Goal: Information Seeking & Learning: Learn about a topic

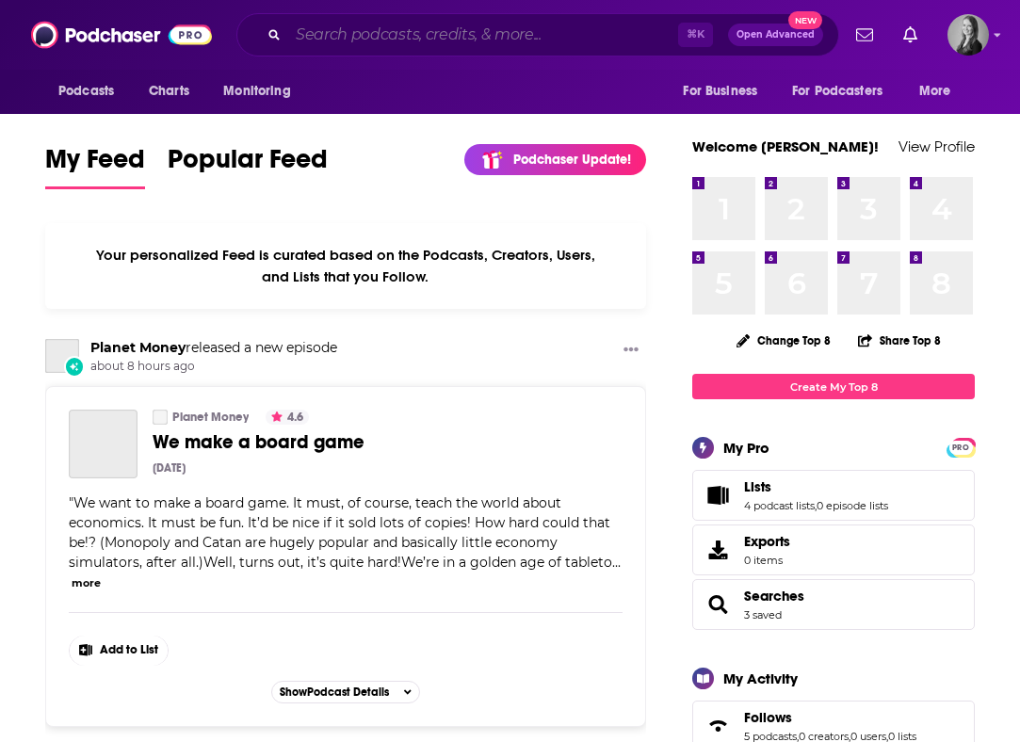
click at [336, 38] on input "Search podcasts, credits, & more..." at bounding box center [483, 35] width 390 height 30
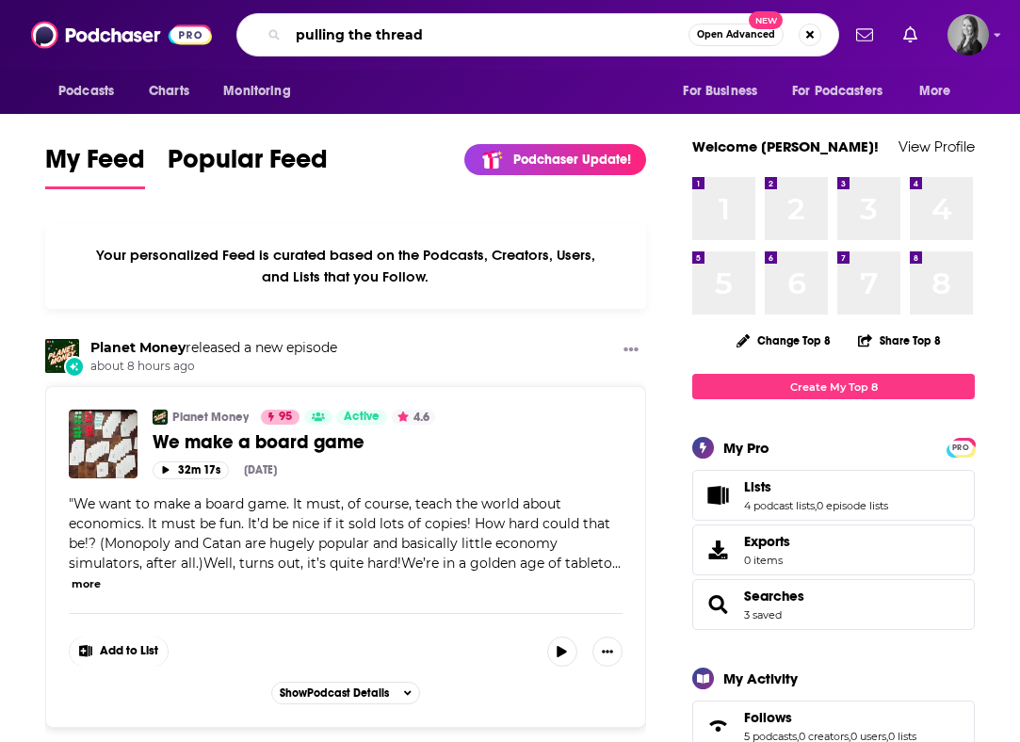
type input "pulling the thread"
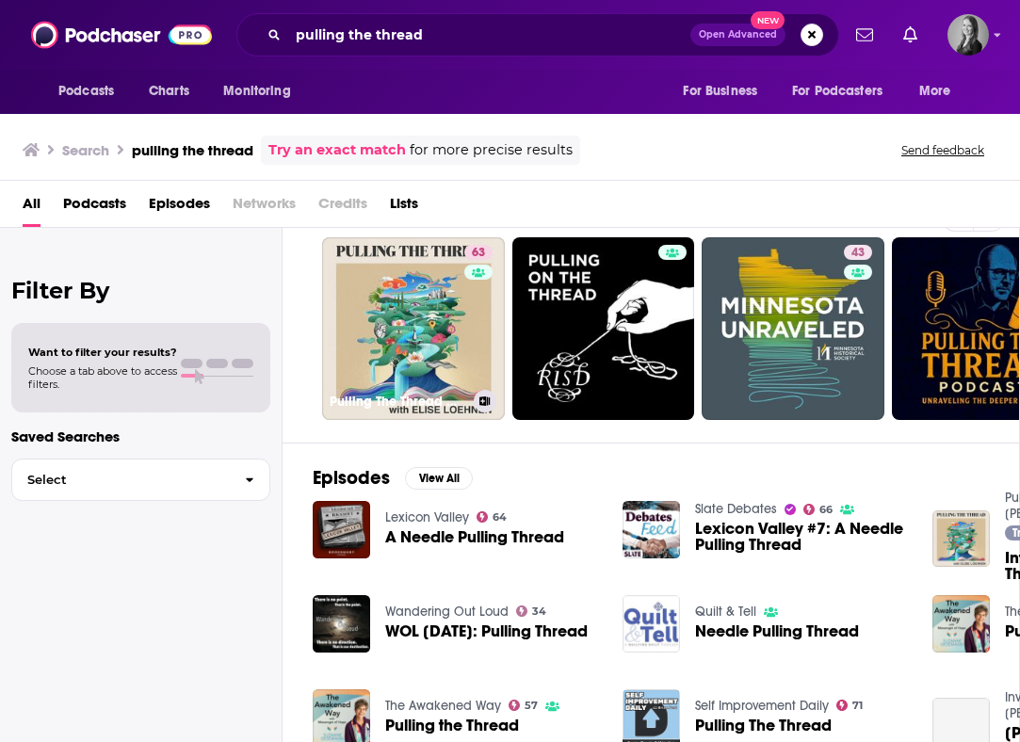
scroll to position [49, 0]
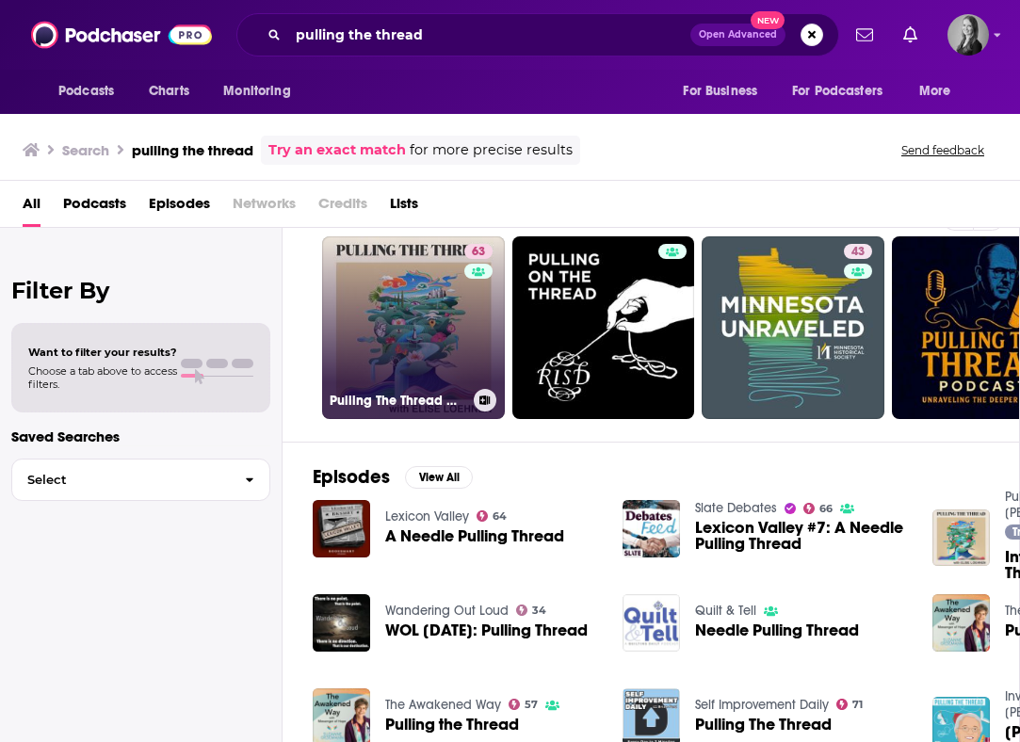
click at [365, 340] on link "63 Pulling The Thread with Elise Loehnen" at bounding box center [413, 328] width 183 height 183
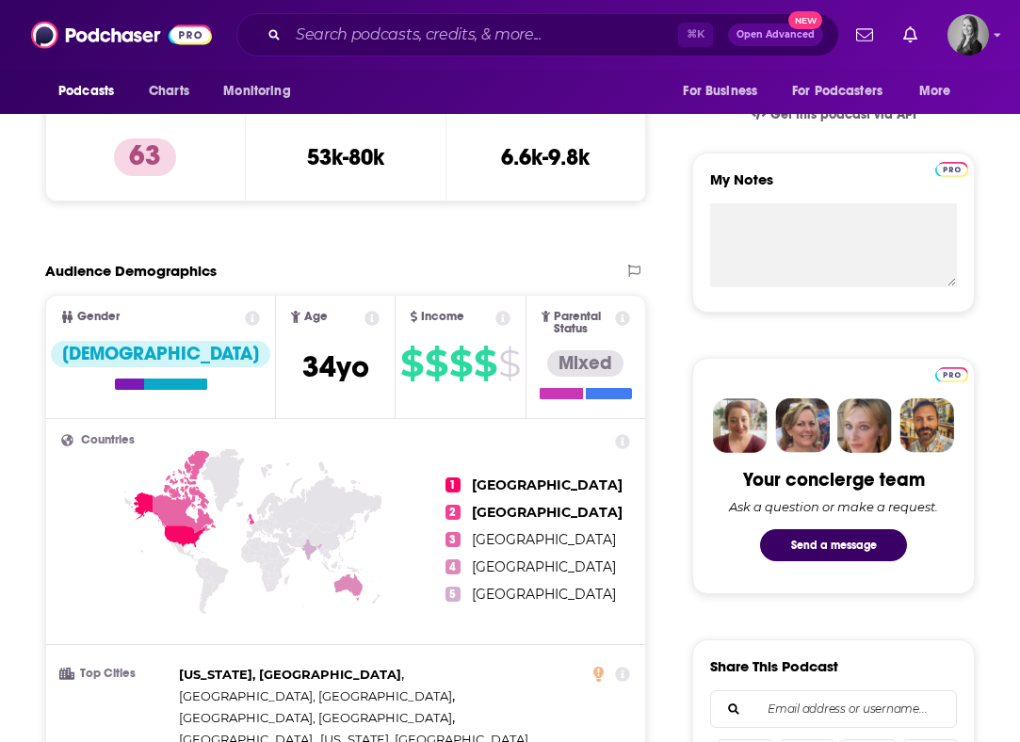
scroll to position [808, 0]
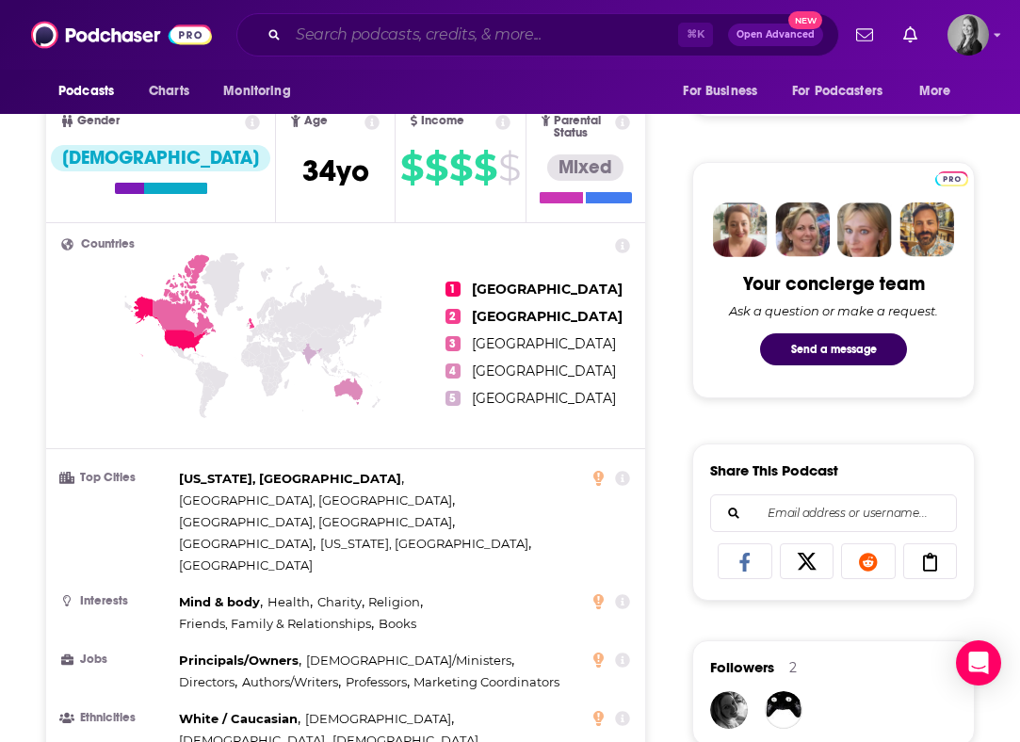
click at [420, 22] on input "Search podcasts, credits, & more..." at bounding box center [483, 35] width 390 height 30
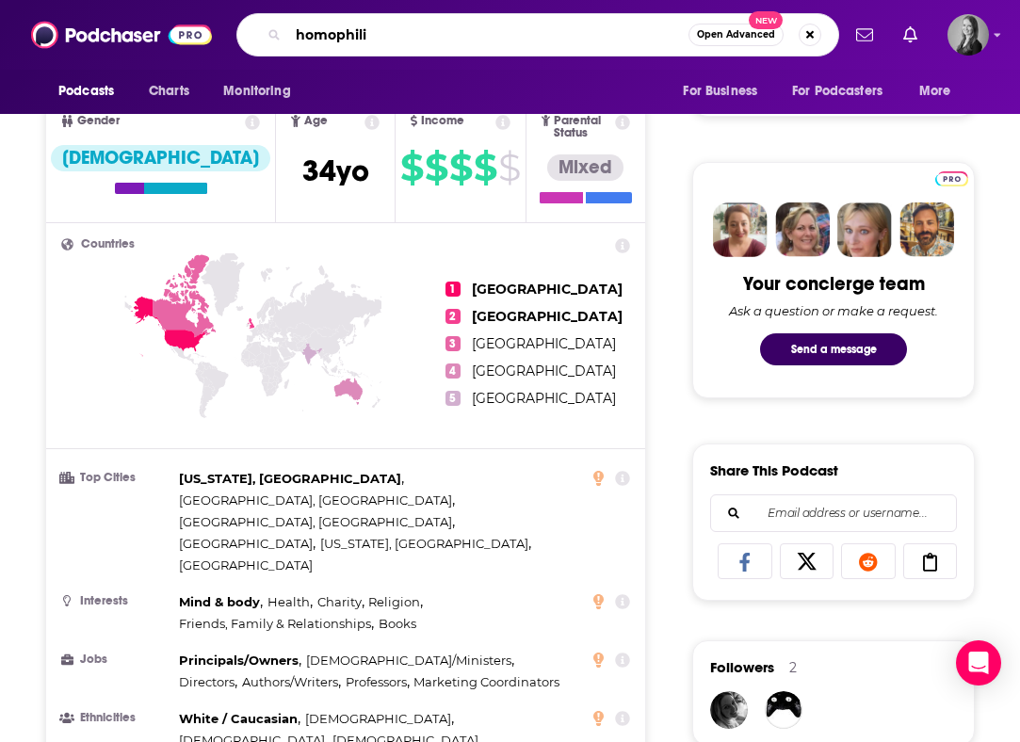
type input "homophilia"
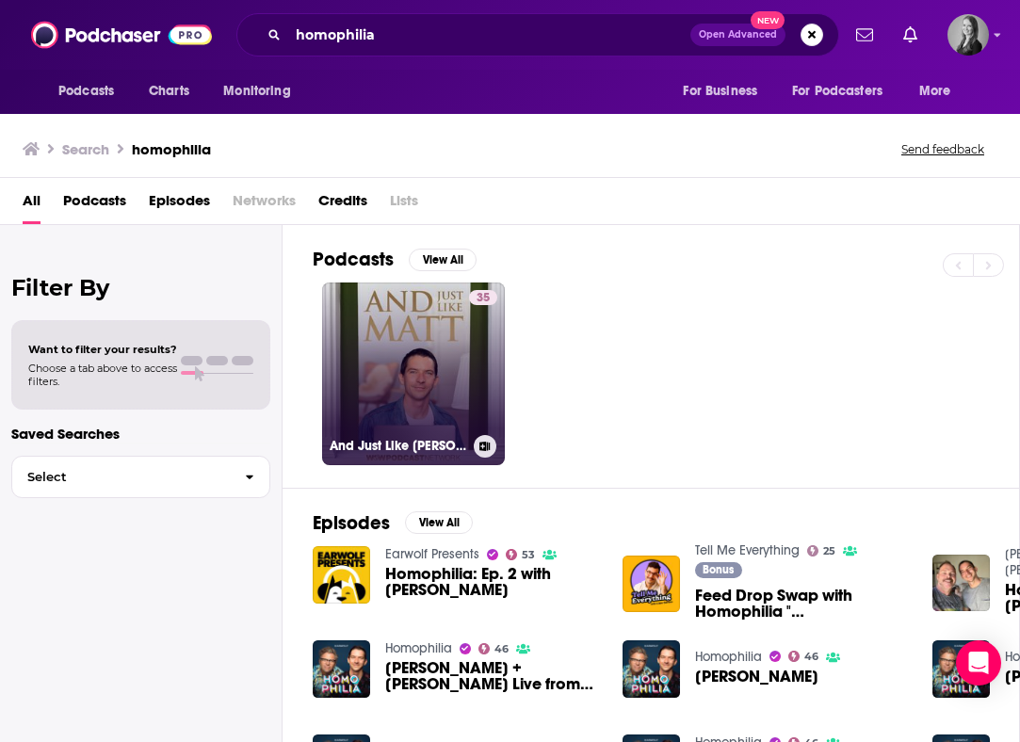
click at [419, 339] on link "35 And Just Like Matt" at bounding box center [413, 374] width 183 height 183
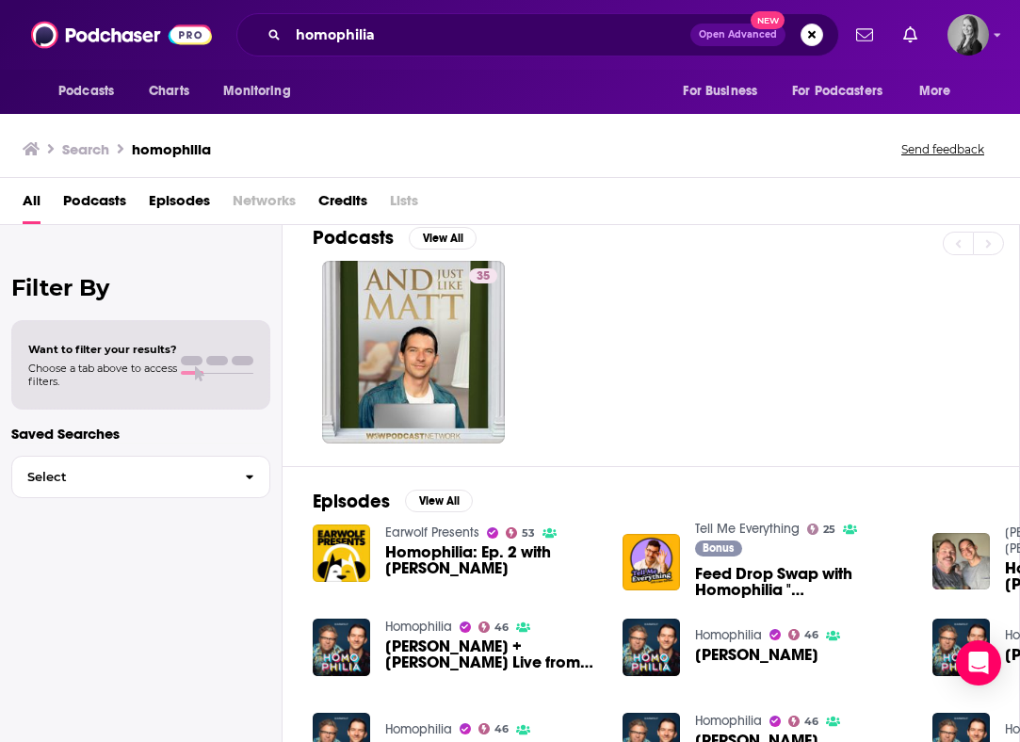
click at [409, 556] on span "Homophilia: Ep. 2 with Eliot Glazer" at bounding box center [492, 561] width 215 height 32
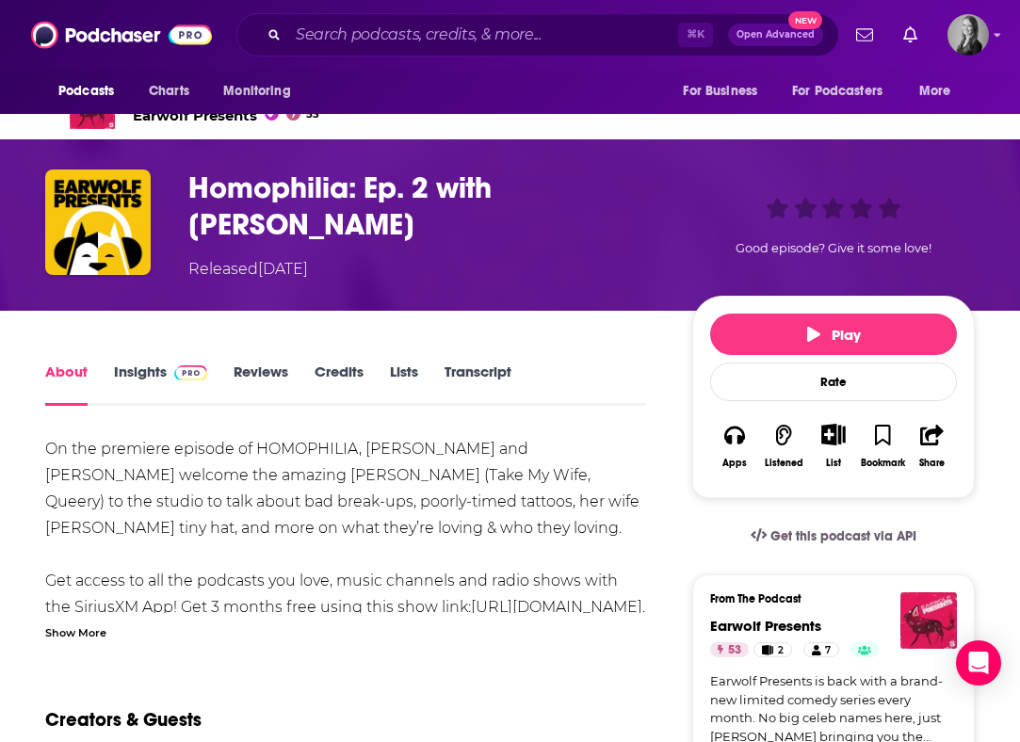
scroll to position [53, 0]
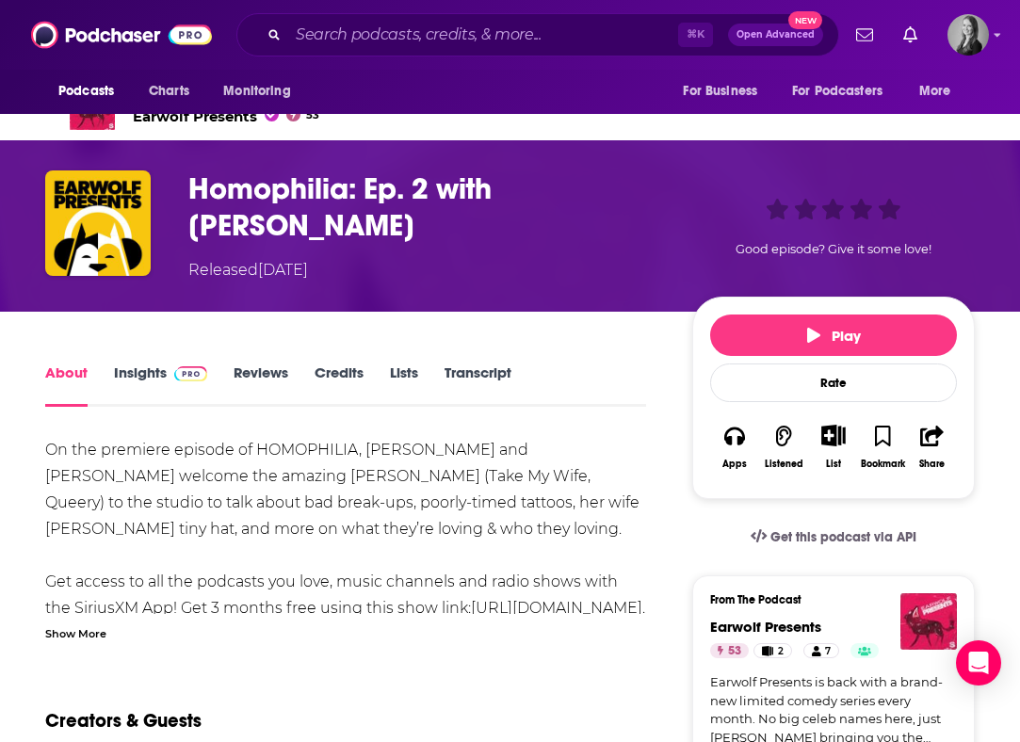
click at [484, 176] on h1 "Homophilia: Ep. 2 with Eliot Glazer" at bounding box center [425, 207] width 474 height 73
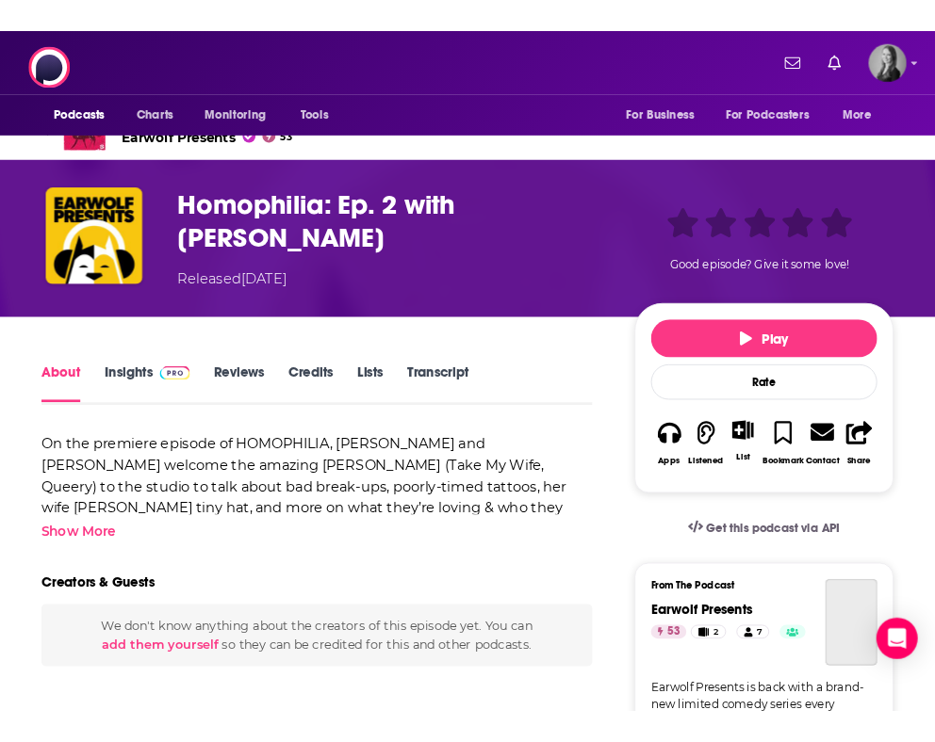
scroll to position [0, 0]
